Goal: Task Accomplishment & Management: Manage account settings

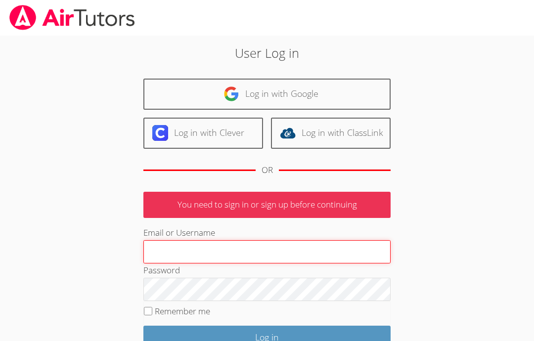
type input "rodriguez9132@gmail.com"
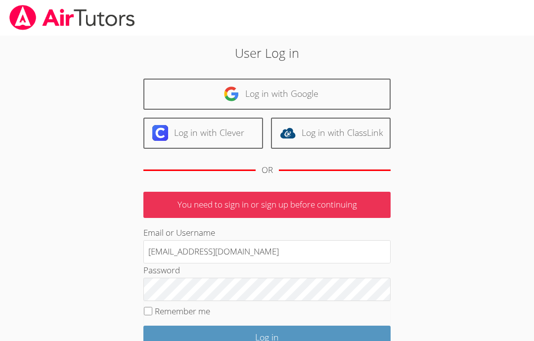
click at [144, 310] on input "Remember me" at bounding box center [148, 311] width 8 height 8
checkbox input "true"
click at [293, 337] on input "Log in" at bounding box center [266, 337] width 247 height 23
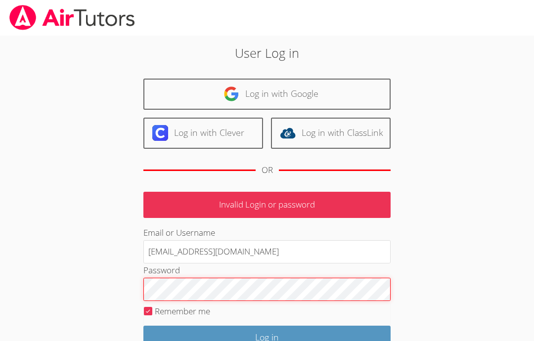
scroll to position [2, 0]
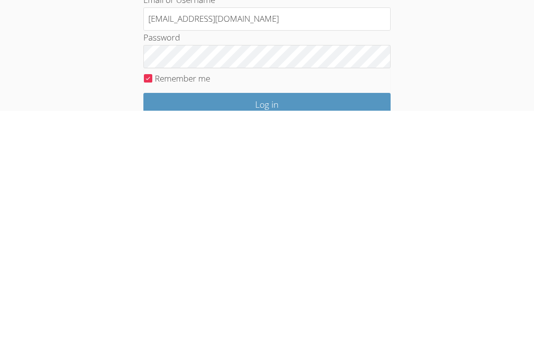
click at [350, 324] on input "Log in" at bounding box center [266, 335] width 247 height 23
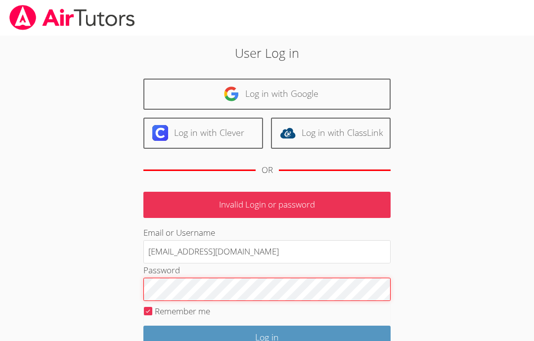
scroll to position [2, 0]
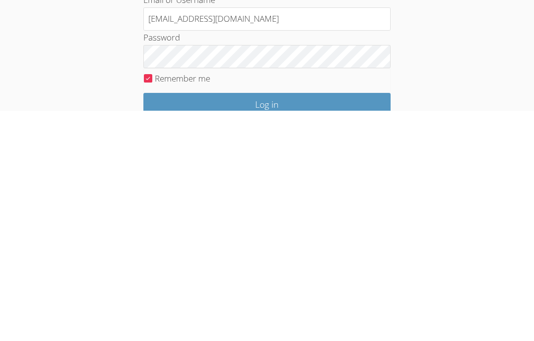
click at [340, 324] on input "Log in" at bounding box center [266, 335] width 247 height 23
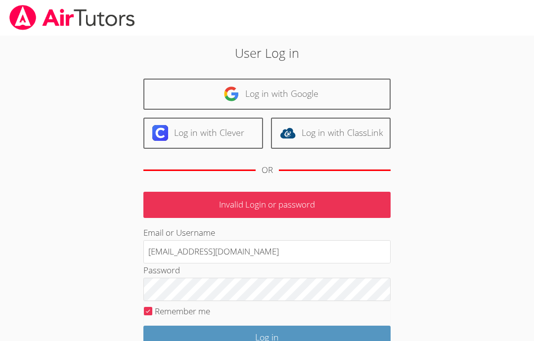
click at [354, 100] on link "Log in with Google" at bounding box center [266, 94] width 247 height 31
